Goal: Task Accomplishment & Management: Manage account settings

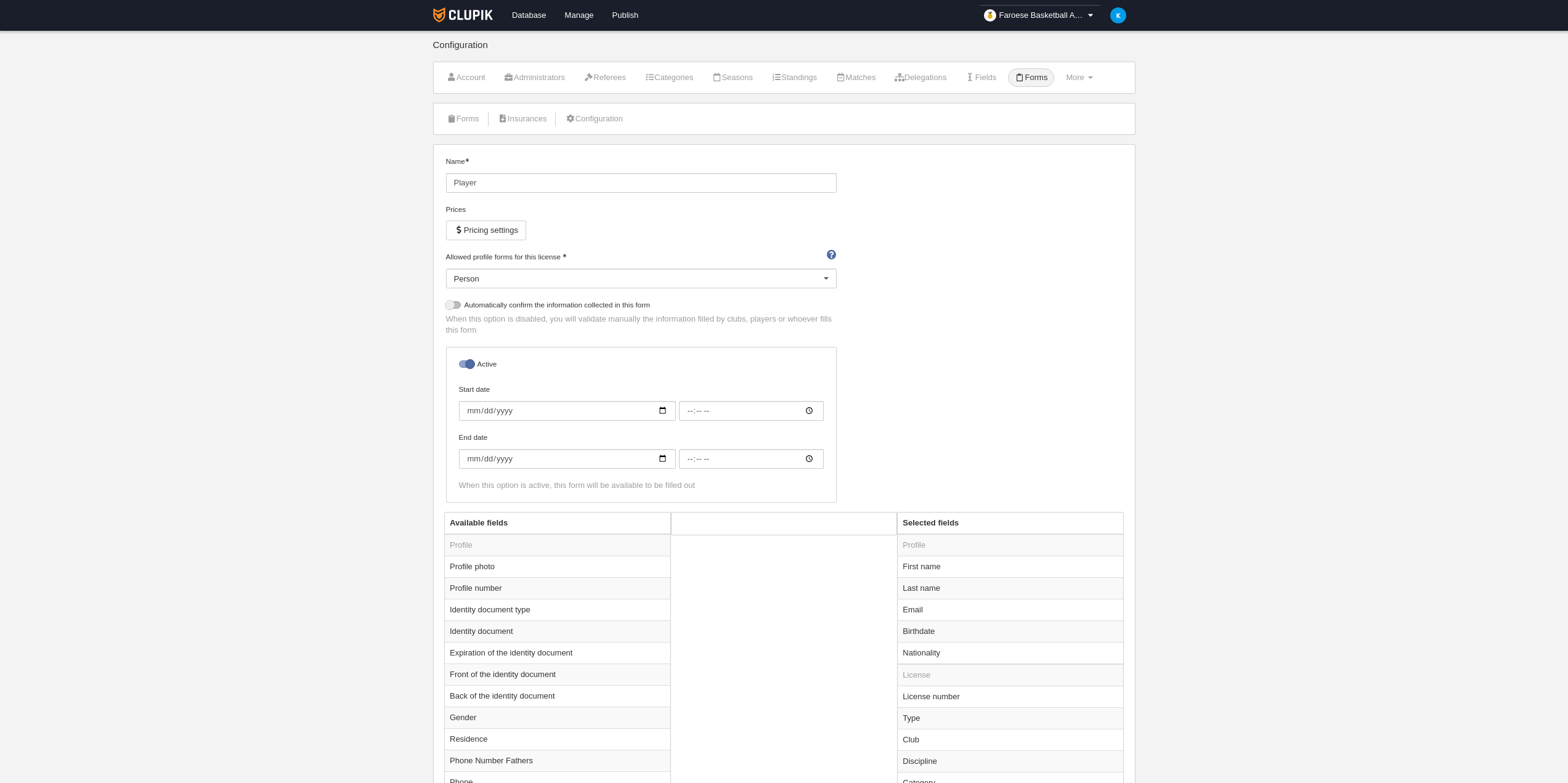
select select "selected"
click at [462, 80] on link "Account" at bounding box center [466, 77] width 52 height 18
click at [542, 80] on link "Administrators" at bounding box center [536, 77] width 74 height 18
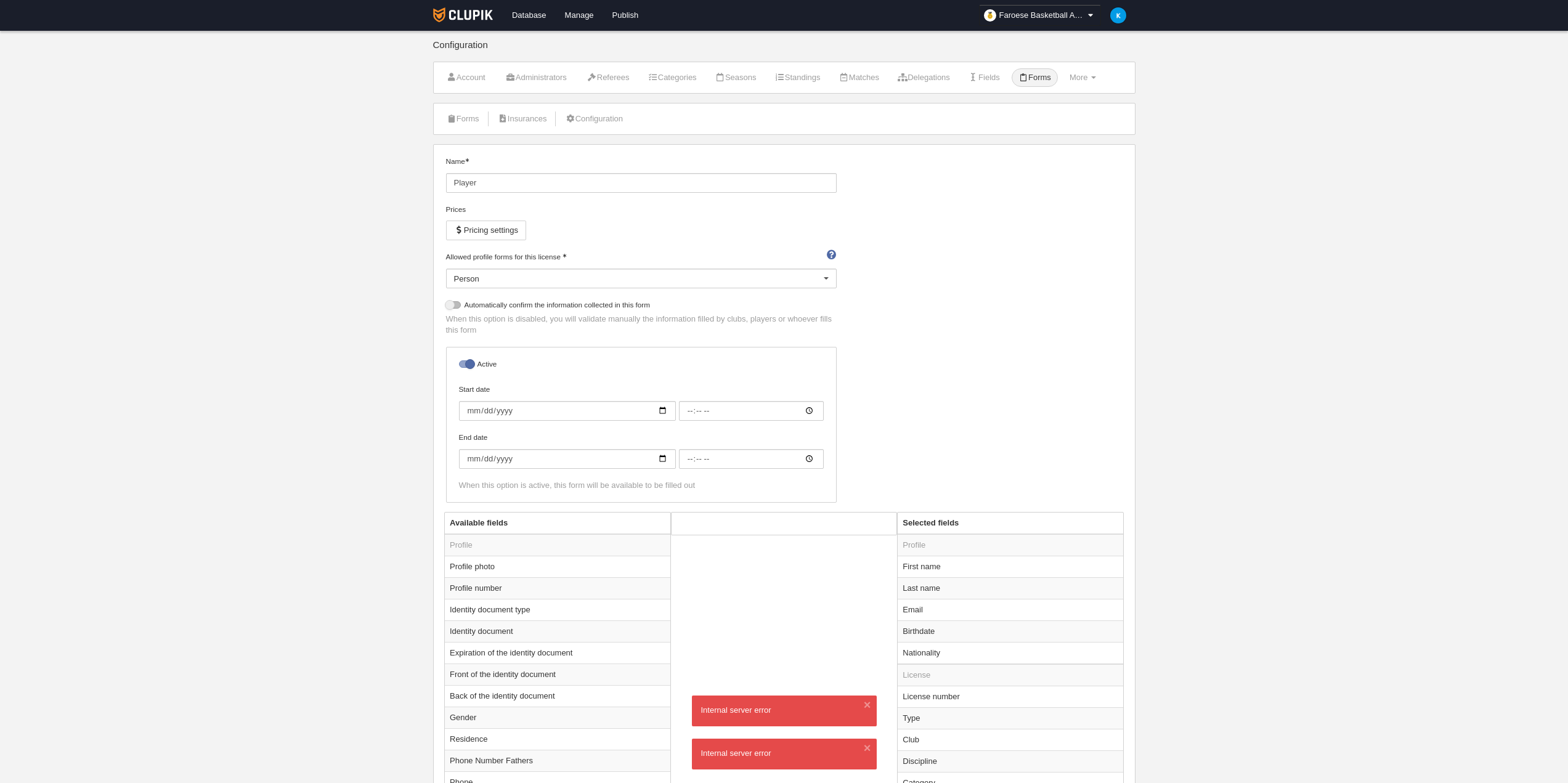
click at [1314, 220] on body "Database Manage Publish Faroese Basketball Association General settings Go to p…" at bounding box center [784, 392] width 1568 height 783
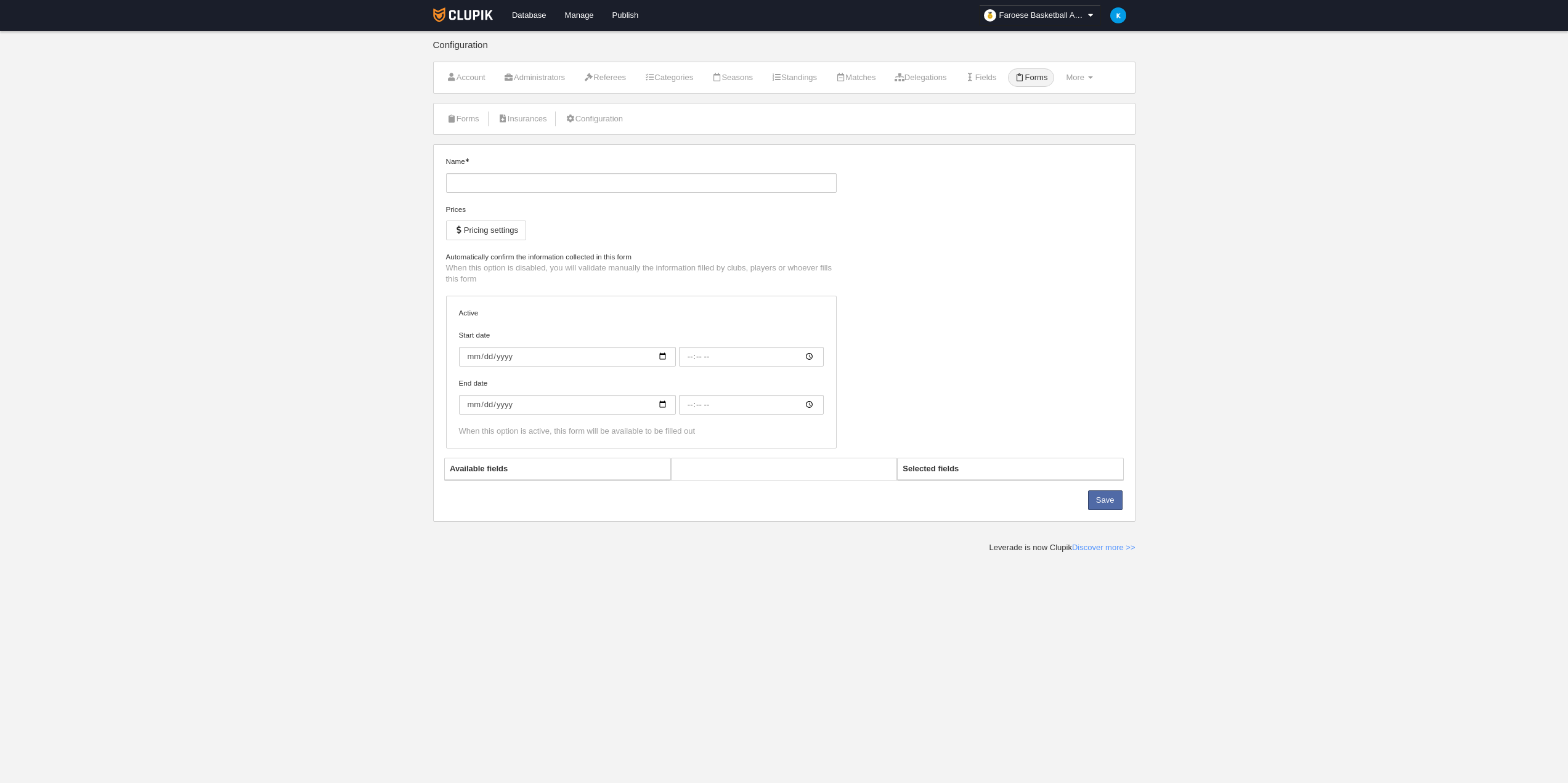
type input "Player"
checkbox input "true"
select select "selected"
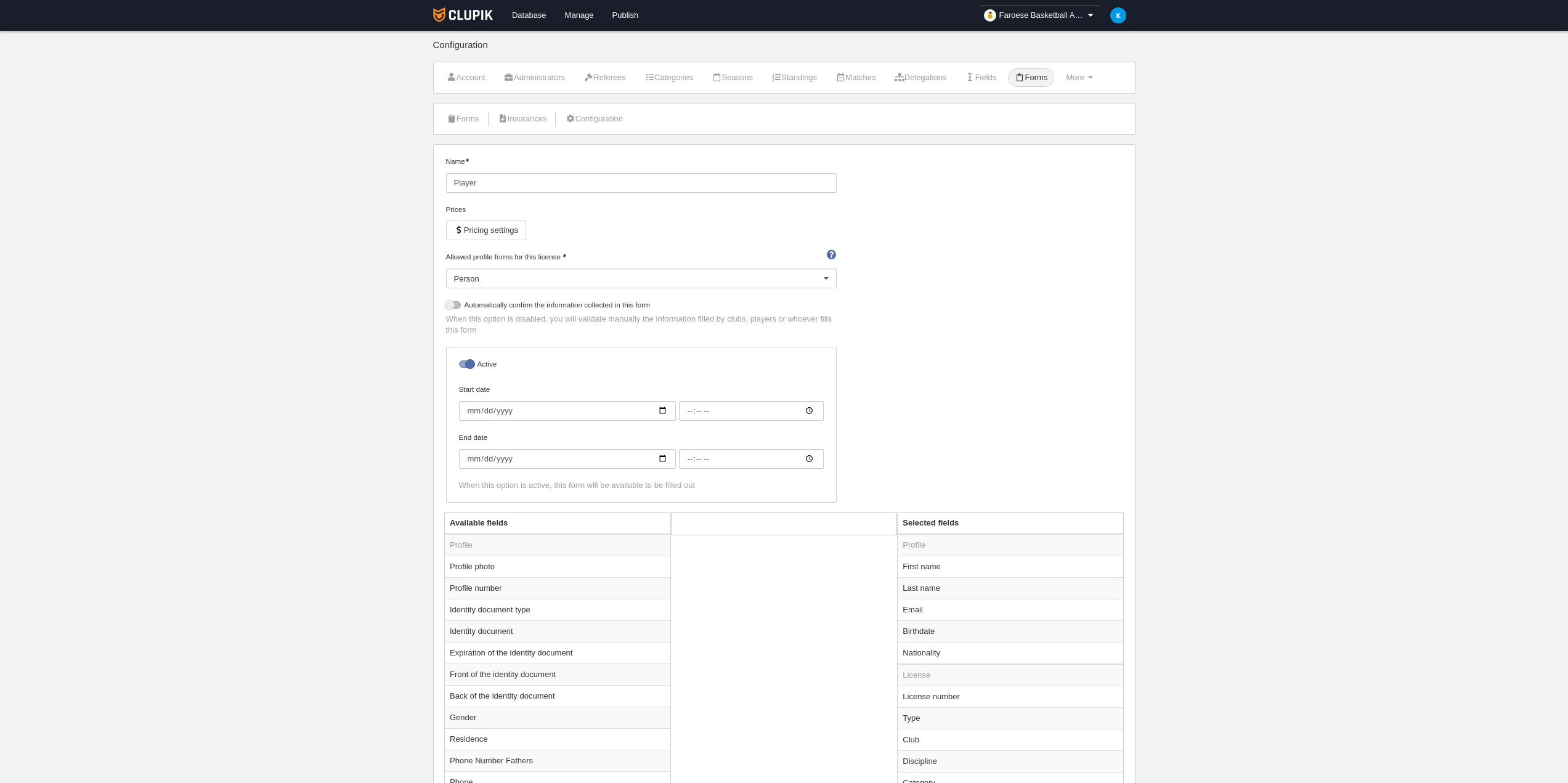
click at [531, 17] on link "Database" at bounding box center [529, 15] width 53 height 31
